Goal: Information Seeking & Learning: Learn about a topic

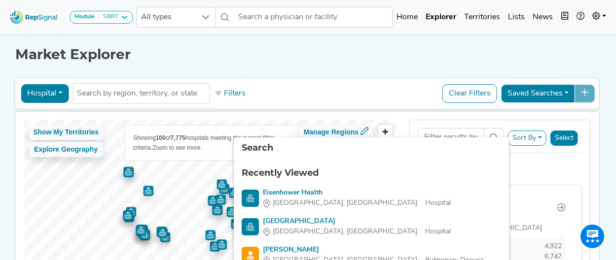
scroll to position [108, 0]
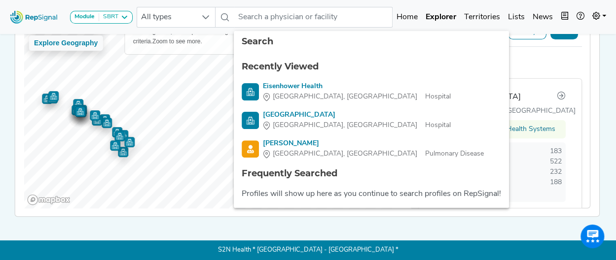
click at [359, 237] on div "Module SBRT [MEDICAL_DATA] Disposable Bronchoscope SBRT SPE TTNA [MEDICAL_DATA]…" at bounding box center [308, 77] width 616 height 367
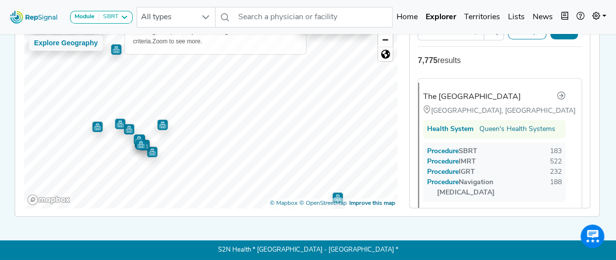
click at [138, 141] on img "Map marker" at bounding box center [141, 145] width 10 height 10
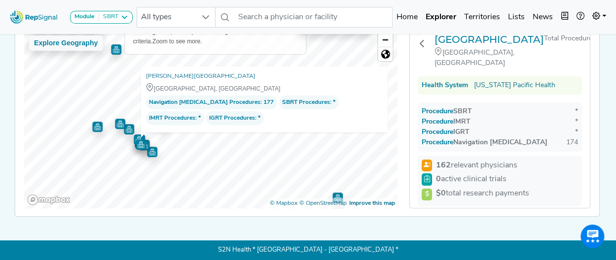
click at [126, 131] on img "Map marker" at bounding box center [129, 129] width 10 height 10
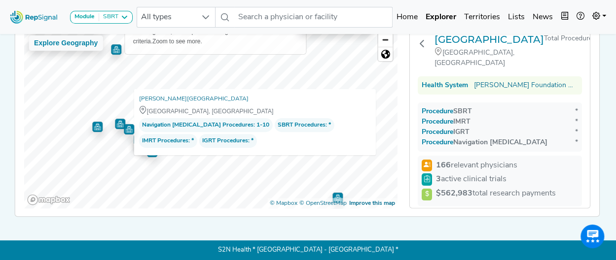
click at [115, 120] on img "Map marker" at bounding box center [120, 124] width 10 height 10
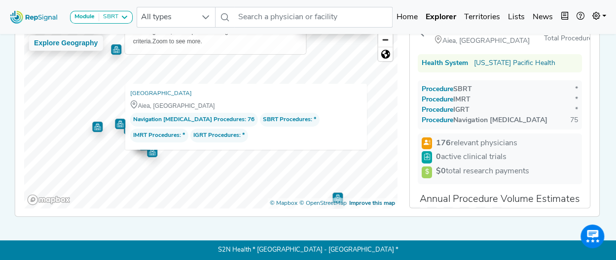
click at [93, 122] on img "Map marker" at bounding box center [97, 127] width 10 height 10
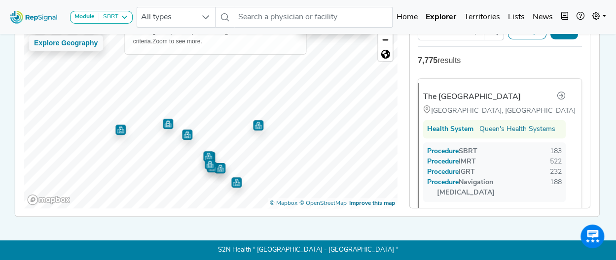
scroll to position [60, 0]
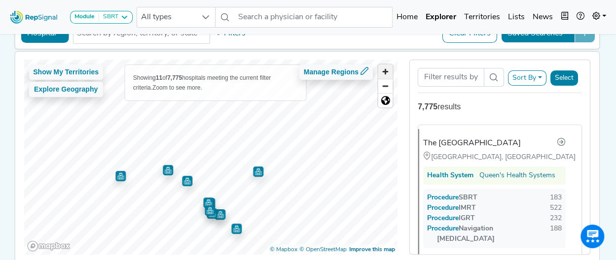
click at [387, 69] on span "Zoom in" at bounding box center [385, 72] width 14 height 14
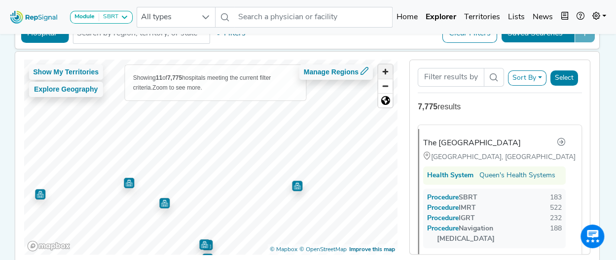
click at [387, 69] on span "Zoom in" at bounding box center [385, 72] width 14 height 14
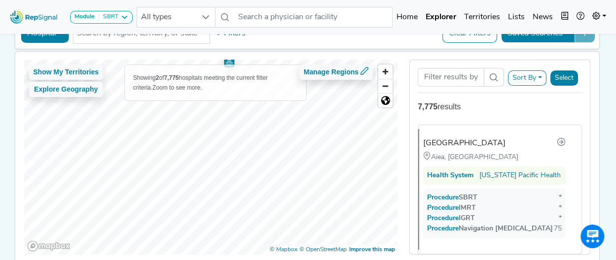
click at [276, 71] on div "Show My Territories Explore Geography Showing 2 of 7,775 hospitals meeting the …" at bounding box center [211, 157] width 374 height 195
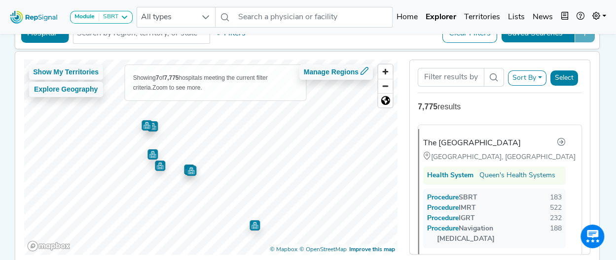
click at [146, 124] on img "Map marker" at bounding box center [146, 125] width 10 height 10
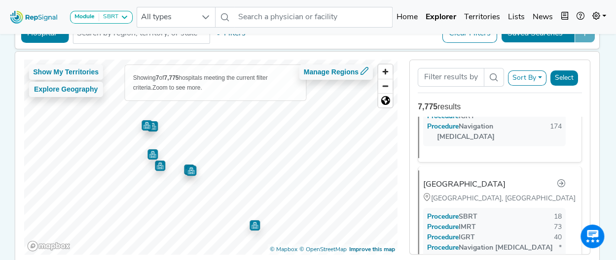
scroll to position [258, 0]
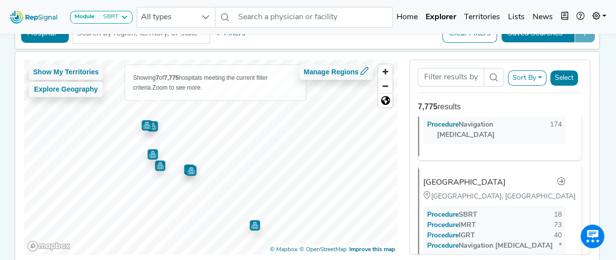
click at [152, 129] on img "Map marker" at bounding box center [152, 126] width 10 height 10
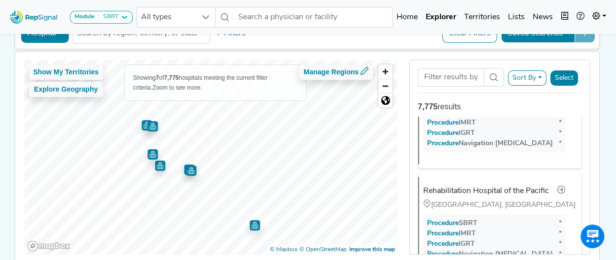
scroll to position [518, 0]
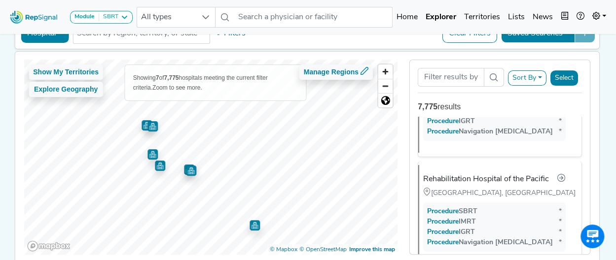
click at [141, 127] on img "Map marker" at bounding box center [146, 125] width 10 height 10
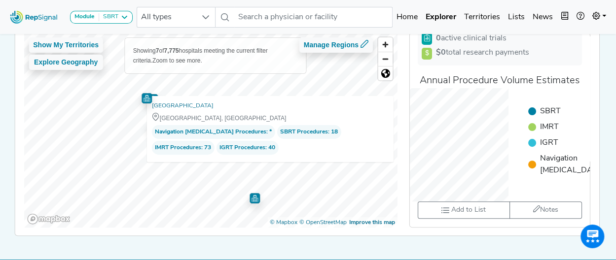
scroll to position [88, 0]
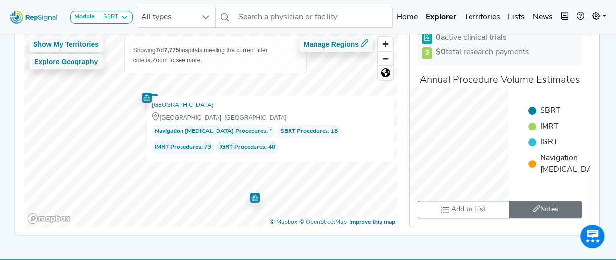
click at [527, 210] on button "Notes 0 unread notes" at bounding box center [545, 209] width 72 height 17
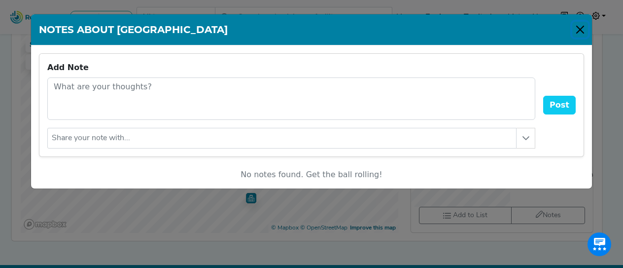
click at [579, 30] on button "Close" at bounding box center [580, 30] width 16 height 16
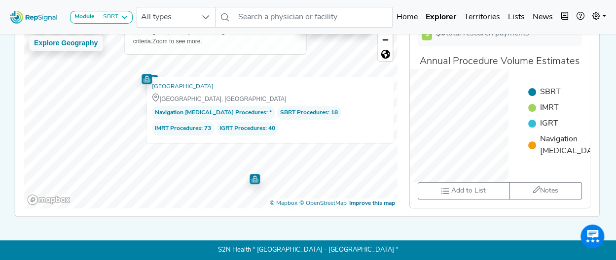
scroll to position [110, 0]
click at [189, 82] on link "[GEOGRAPHIC_DATA]" at bounding box center [182, 87] width 62 height 10
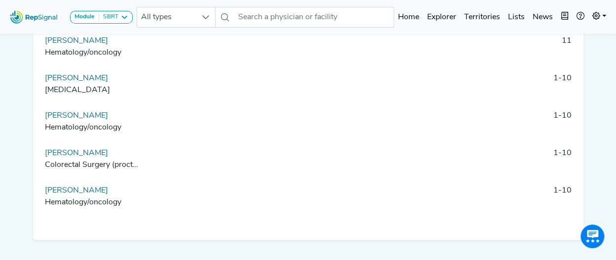
scroll to position [491, 0]
click at [78, 82] on link "Mark Kanemori" at bounding box center [76, 78] width 63 height 8
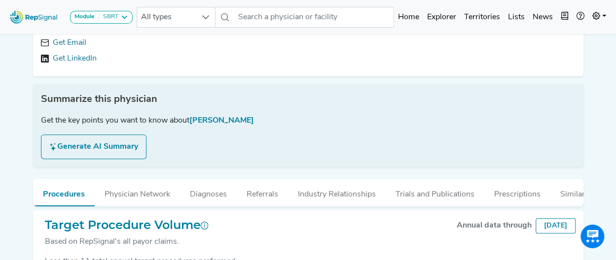
scroll to position [186, 0]
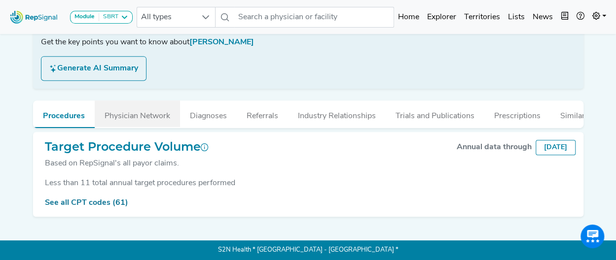
click at [138, 107] on button "Physician Network" at bounding box center [137, 114] width 85 height 27
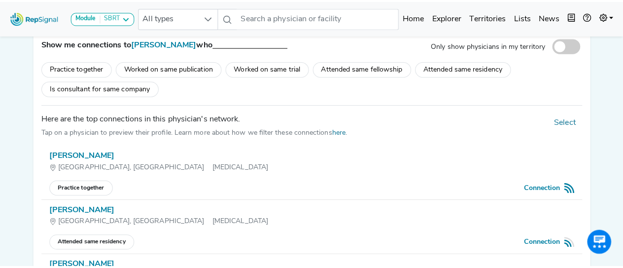
scroll to position [301, 0]
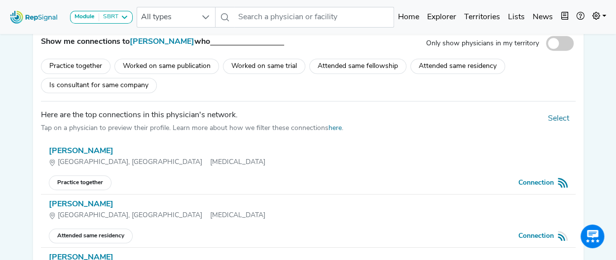
click at [71, 157] on div "Richard Lee" at bounding box center [308, 151] width 519 height 12
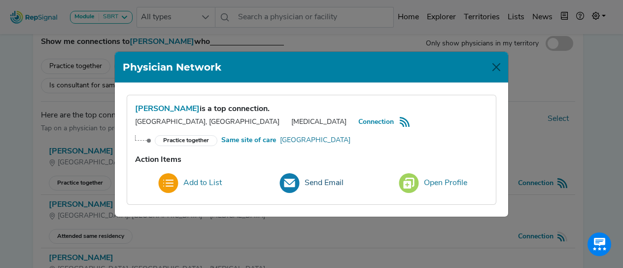
click at [314, 179] on button "Send Email" at bounding box center [311, 183] width 77 height 27
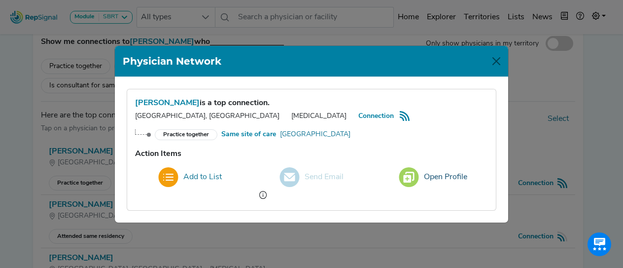
click at [438, 173] on button "Open Profile" at bounding box center [432, 177] width 81 height 27
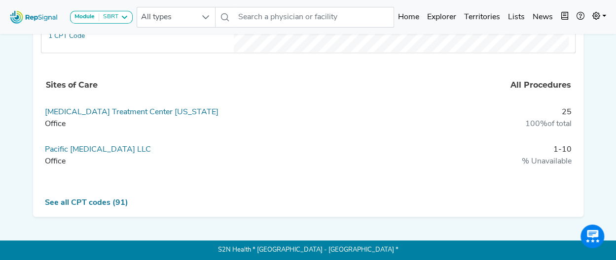
scroll to position [490, 0]
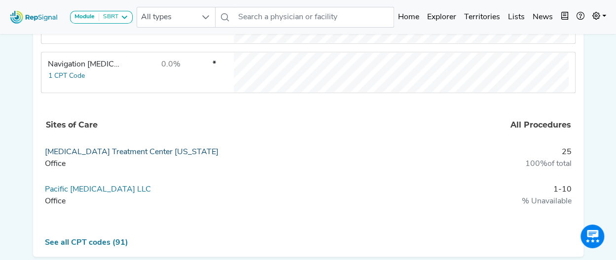
click at [123, 156] on link "Cancer Treatment Center Hawaii" at bounding box center [132, 152] width 174 height 8
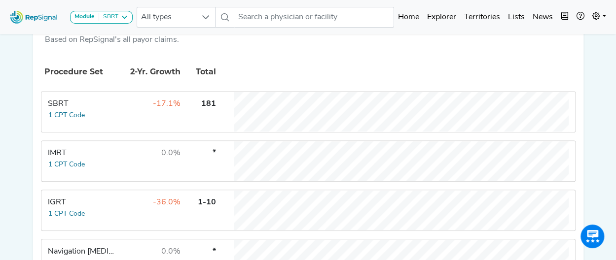
scroll to position [190, 0]
